Goal: Book appointment/travel/reservation

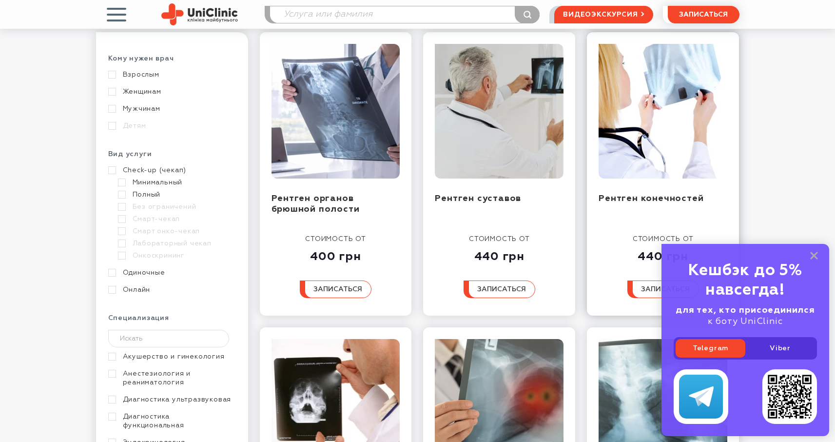
scroll to position [147, 0]
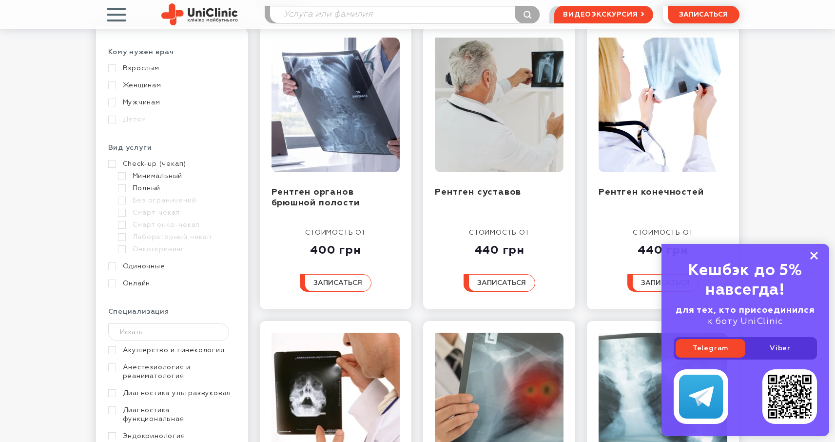
click at [815, 256] on rect at bounding box center [814, 256] width 8 height 8
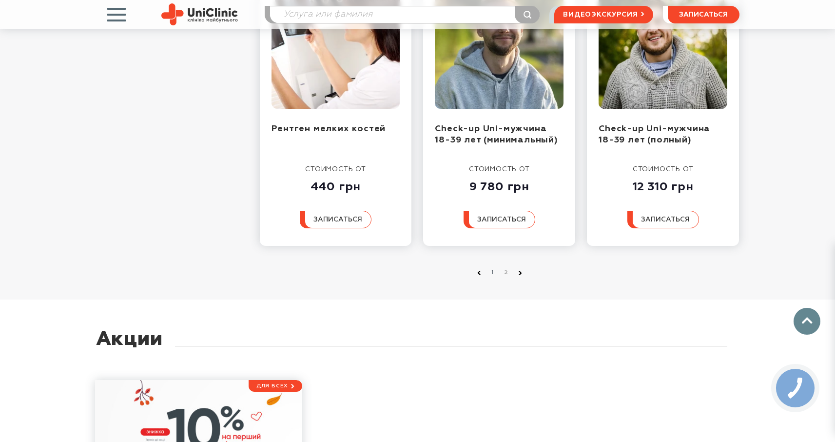
scroll to position [1132, 0]
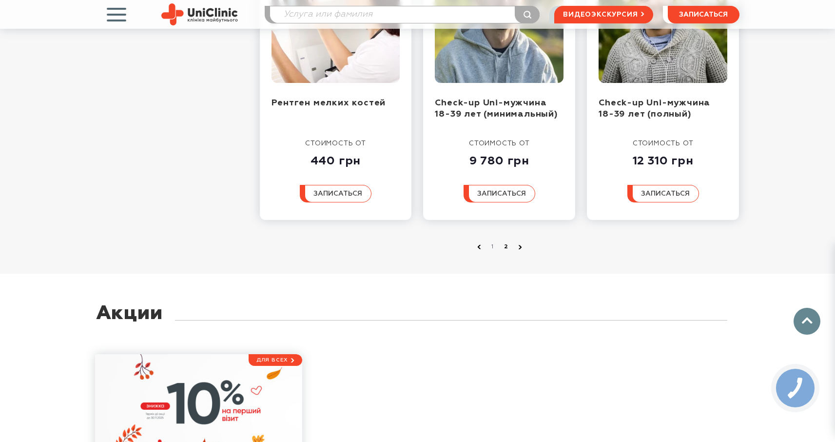
click at [505, 246] on link "2" at bounding box center [507, 247] width 10 height 10
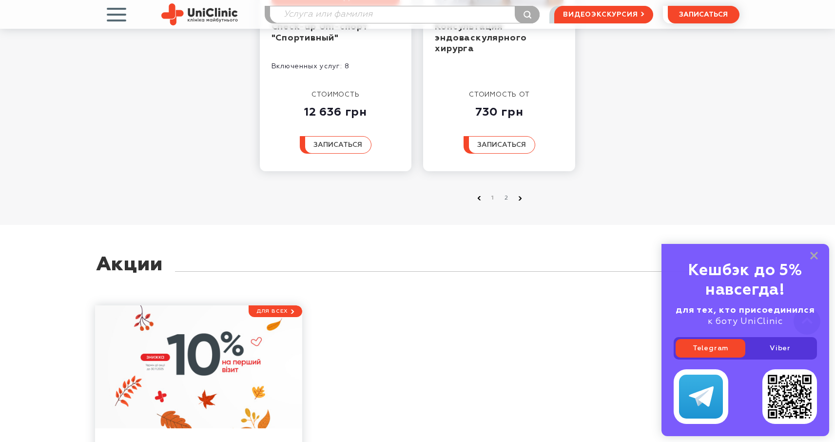
scroll to position [762, 0]
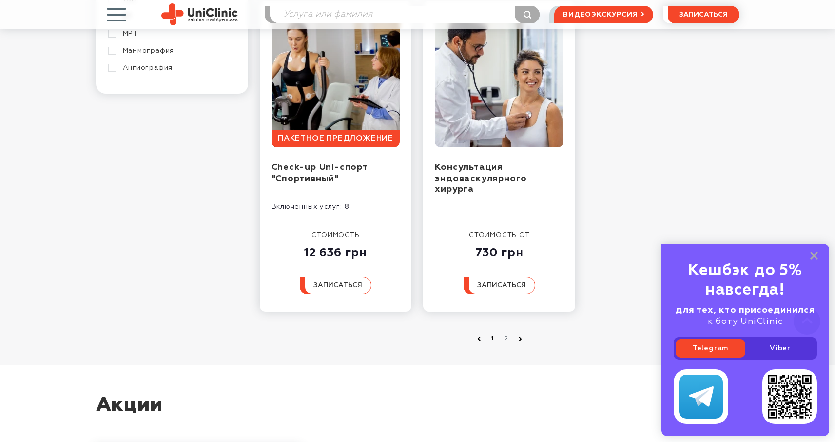
click at [492, 339] on link "1" at bounding box center [493, 338] width 10 height 10
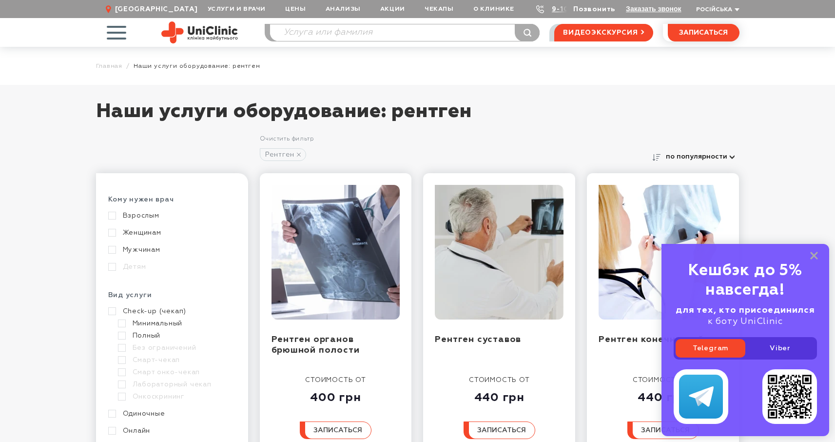
click at [590, 11] on link "Позвонить" at bounding box center [594, 9] width 42 height 7
click at [729, 15] on div "Услуги и врачи Онлайн-консультации Услуги Врачи Анализы Оборудование Контакты П…" at bounding box center [469, 9] width 542 height 18
click at [728, 12] on span "Російська" at bounding box center [714, 10] width 36 height 6
click at [726, 26] on div "Українська Російська" at bounding box center [727, 37] width 66 height 37
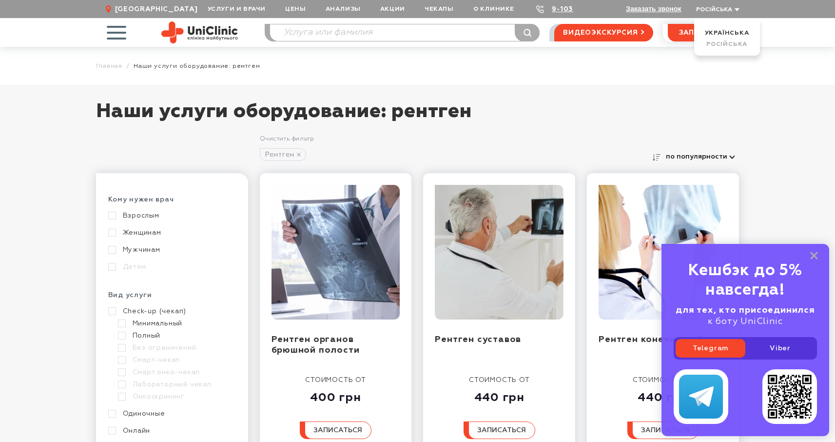
click at [726, 29] on li "Українська" at bounding box center [726, 32] width 51 height 9
click at [726, 31] on link "Українська" at bounding box center [727, 33] width 44 height 6
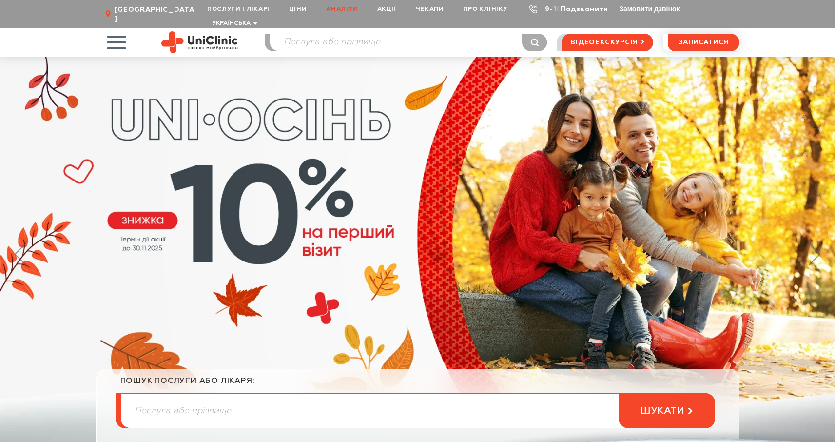
click at [335, 9] on link "Аналізи" at bounding box center [341, 9] width 51 height 18
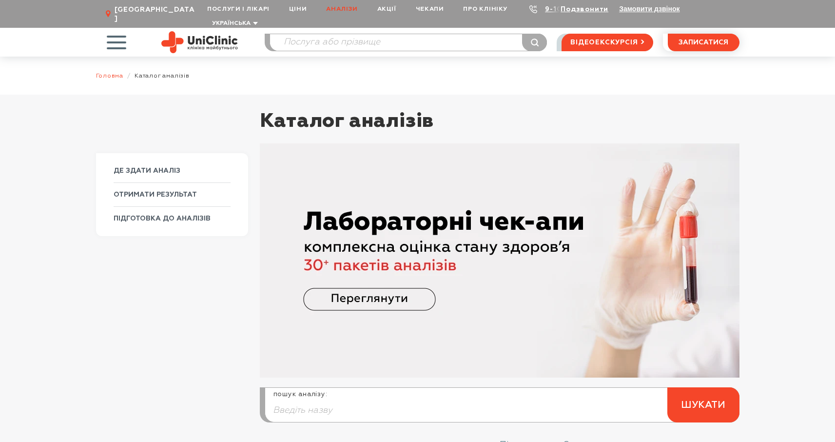
click at [119, 72] on link "Головна" at bounding box center [110, 75] width 28 height 7
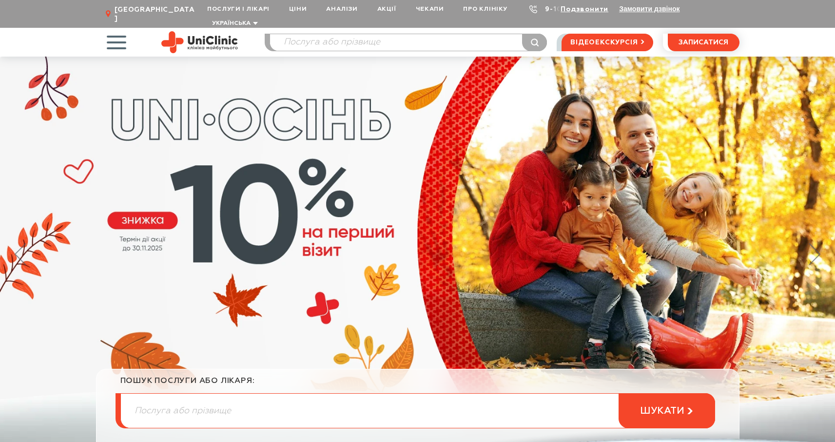
click at [547, 9] on link "9-103" at bounding box center [555, 9] width 21 height 7
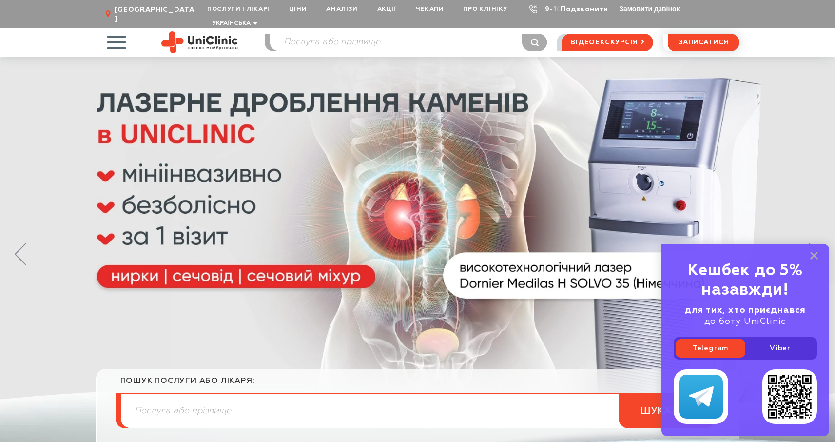
click at [531, 8] on icon at bounding box center [533, 9] width 8 height 8
click at [529, 10] on icon at bounding box center [533, 9] width 8 height 8
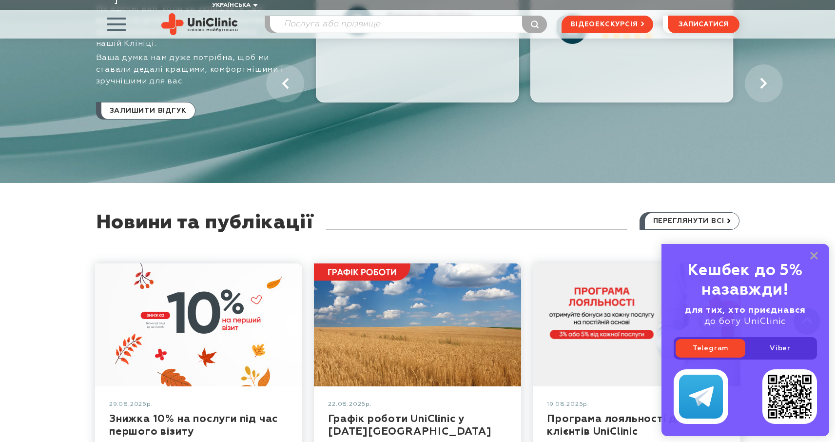
scroll to position [5718, 0]
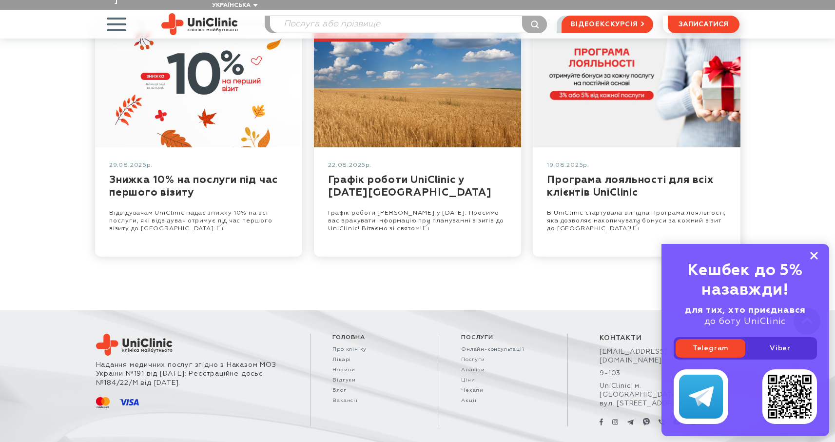
click at [812, 256] on icon at bounding box center [814, 256] width 8 height 8
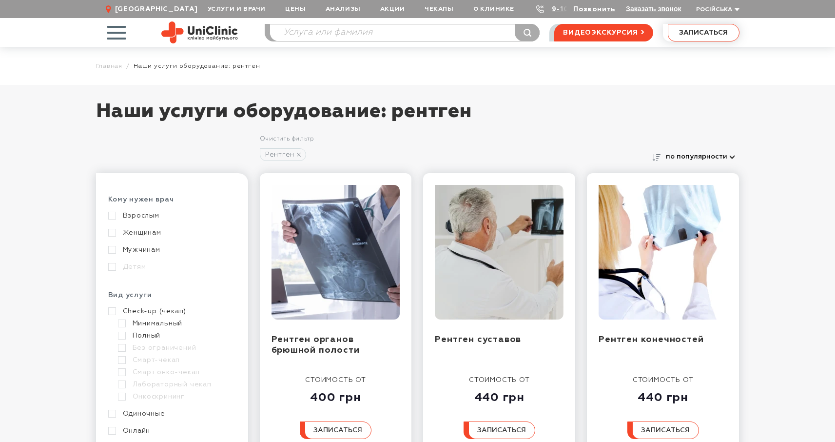
click at [687, 32] on span "записаться" at bounding box center [703, 32] width 49 height 7
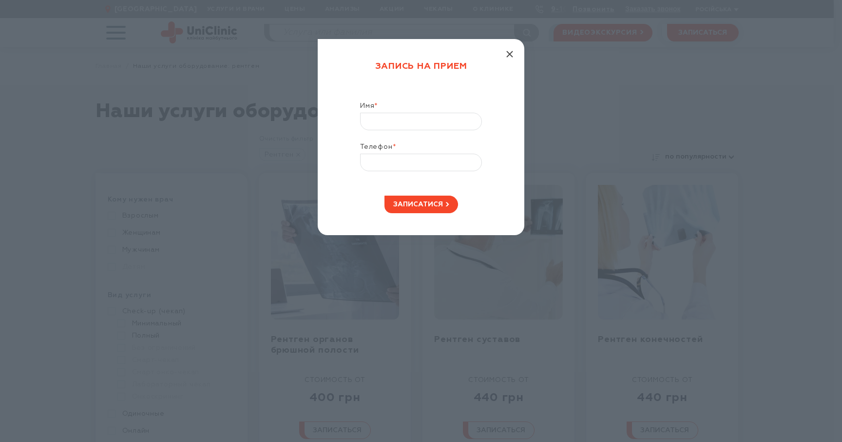
click at [507, 55] on icon "button" at bounding box center [509, 54] width 7 height 7
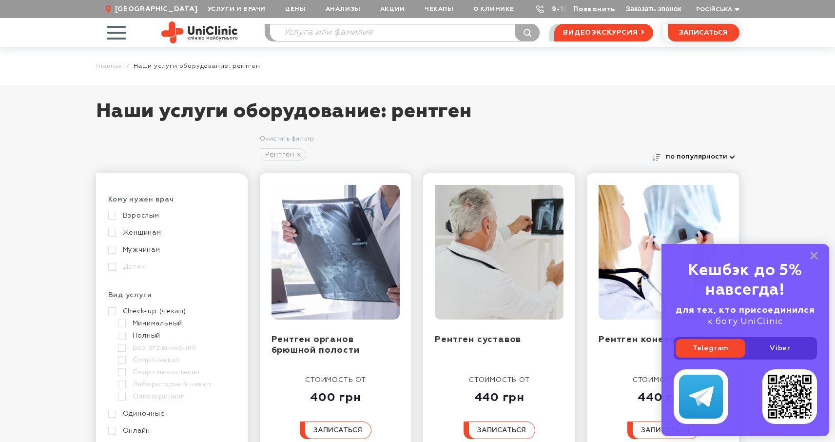
click at [656, 11] on button "Заказать звонок" at bounding box center [653, 9] width 55 height 8
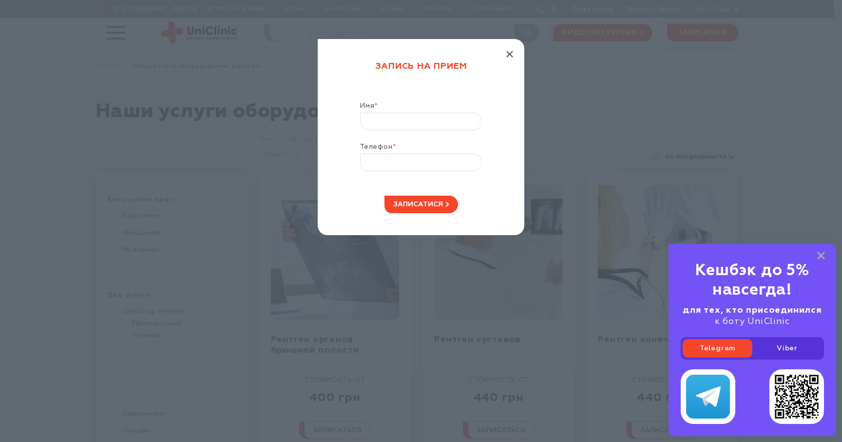
click at [511, 54] on line "button" at bounding box center [510, 54] width 6 height 6
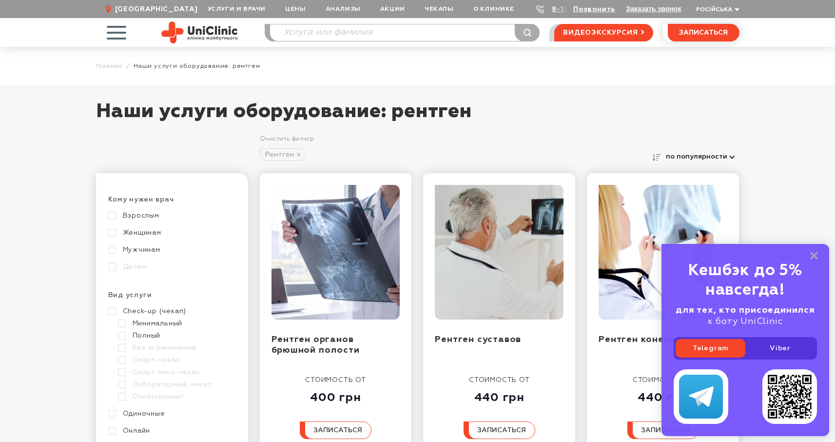
drag, startPoint x: 811, startPoint y: 257, endPoint x: 800, endPoint y: 239, distance: 20.6
click at [811, 257] on icon at bounding box center [814, 256] width 8 height 8
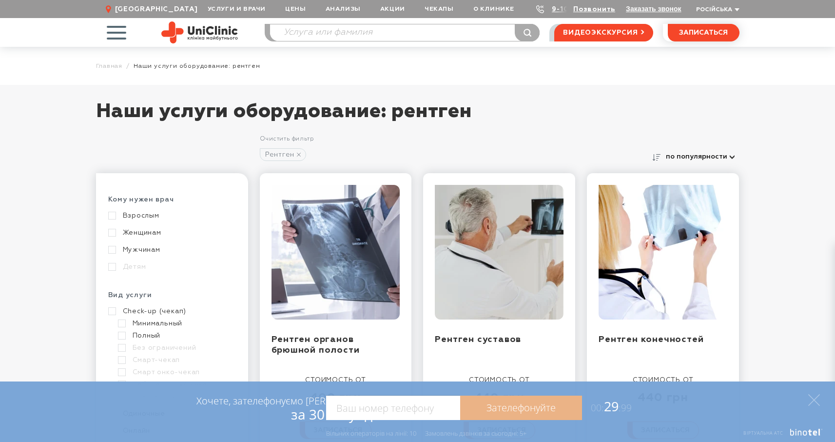
click at [589, 140] on div "Очистить фильтр" at bounding box center [447, 139] width 374 height 10
click at [817, 402] on polygon at bounding box center [814, 400] width 12 height 12
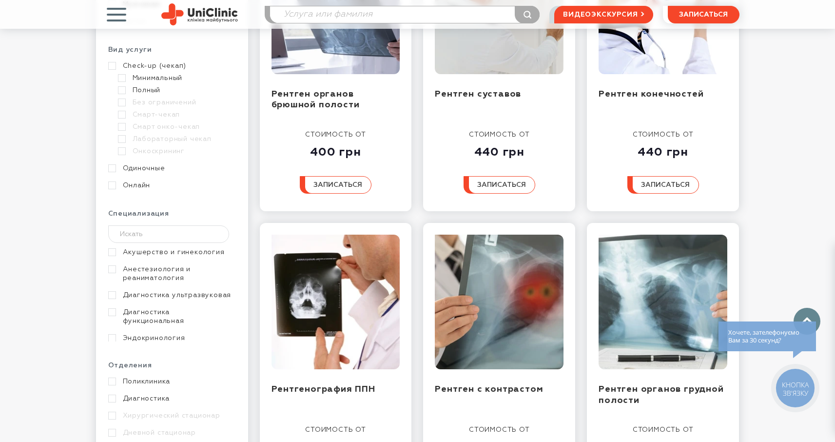
scroll to position [45, 0]
